Goal: Find specific page/section: Find specific page/section

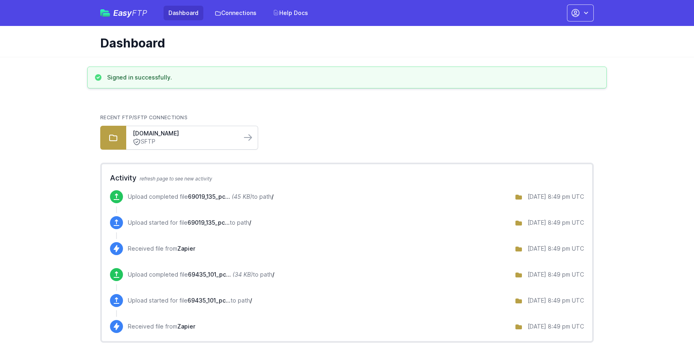
click at [192, 140] on link "SFTP" at bounding box center [184, 142] width 102 height 9
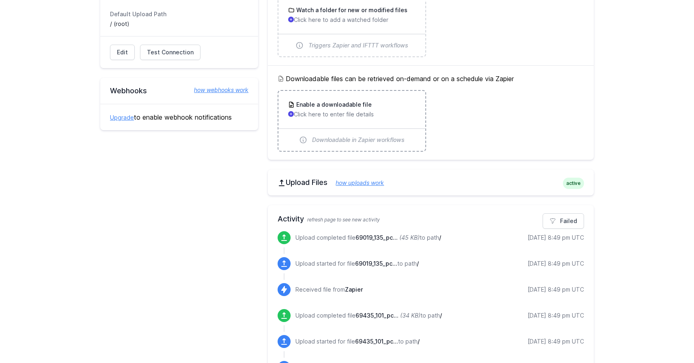
scroll to position [135, 0]
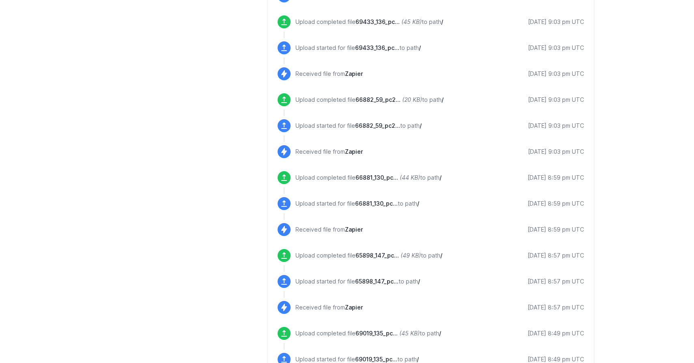
scroll to position [632, 0]
